Goal: Task Accomplishment & Management: Complete application form

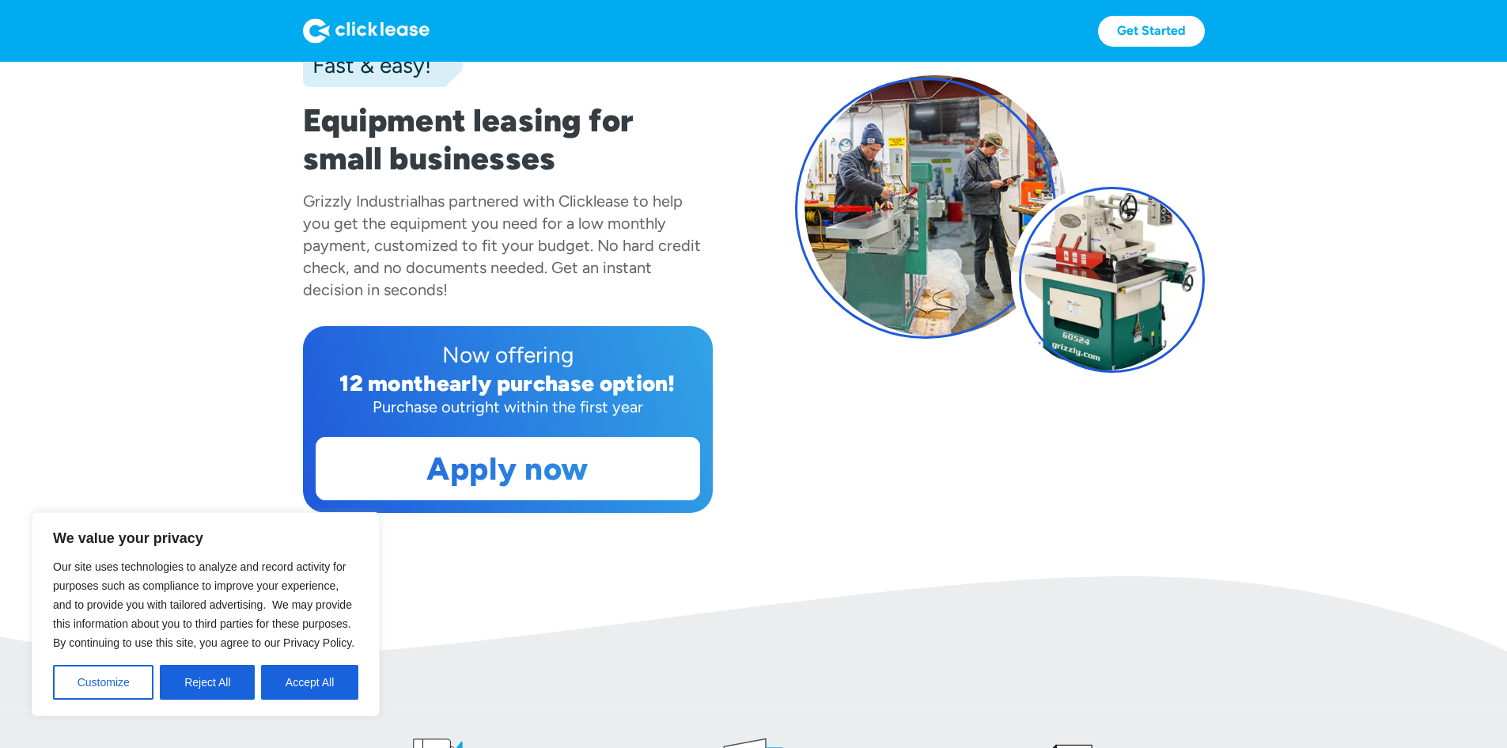
click at [293, 681] on button "Accept All" at bounding box center [309, 682] width 97 height 35
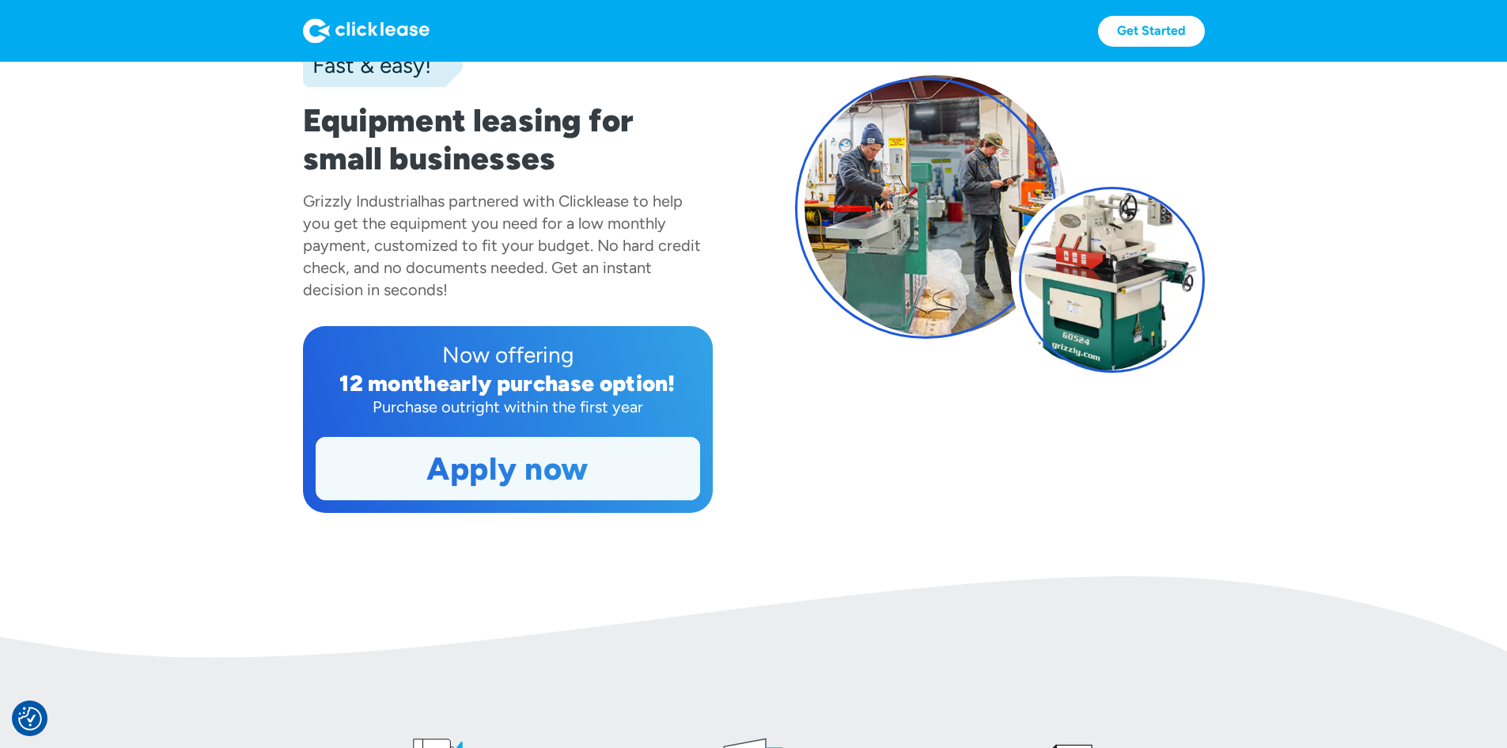
click at [392, 499] on link "Apply now" at bounding box center [508, 469] width 383 height 62
